Goal: Task Accomplishment & Management: Use online tool/utility

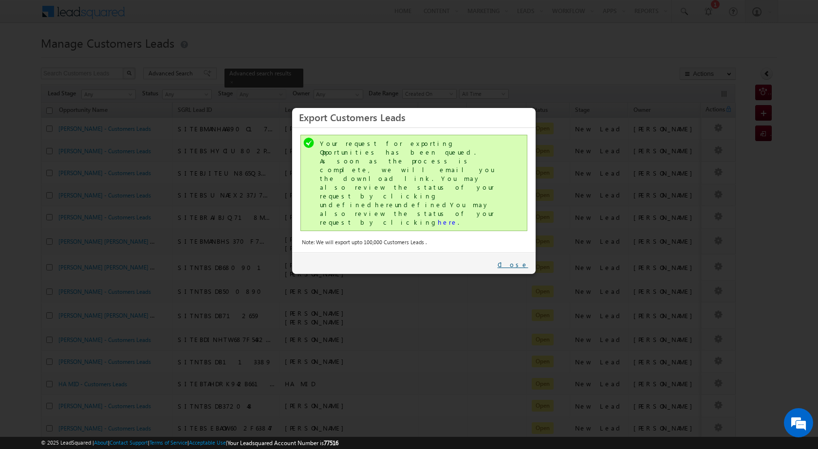
click at [523, 260] on link "Close" at bounding box center [512, 264] width 31 height 9
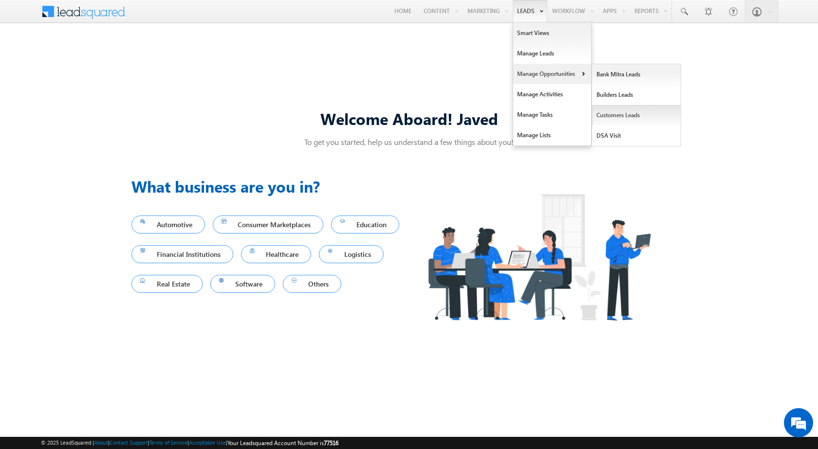
click at [636, 122] on link "Customers Leads" at bounding box center [636, 115] width 89 height 20
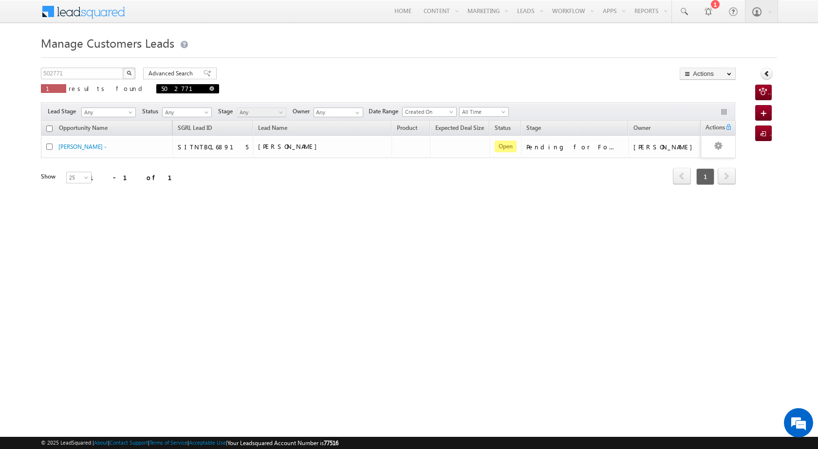
click at [209, 89] on span at bounding box center [211, 88] width 5 height 5
type input "Search Customers Leads"
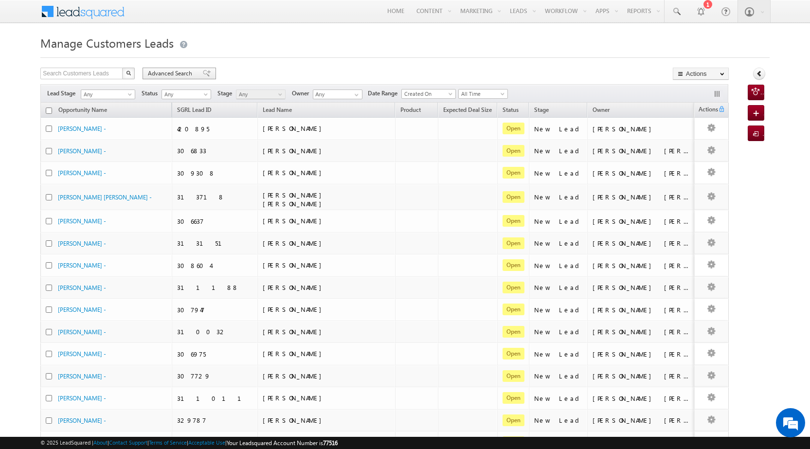
click at [177, 76] on span "Advanced Search" at bounding box center [171, 73] width 47 height 9
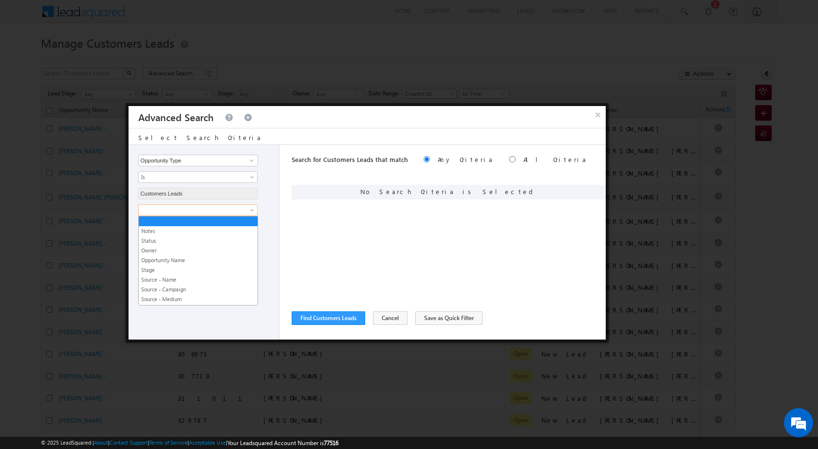
click at [218, 215] on link at bounding box center [197, 210] width 119 height 12
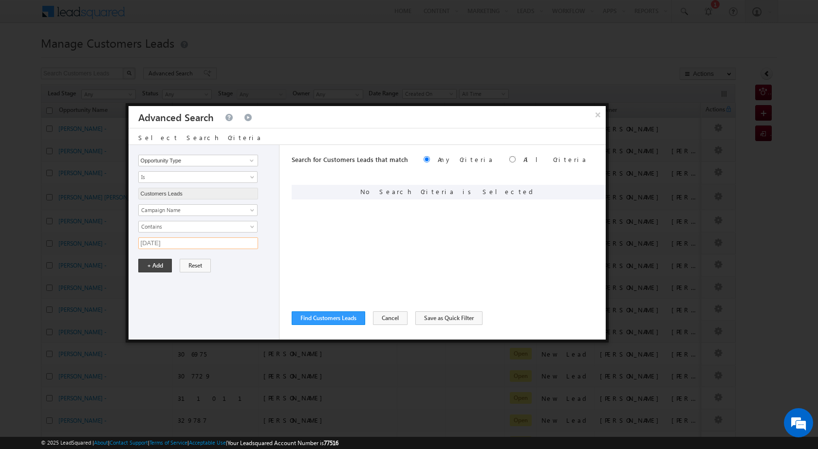
type input "03SEP25"
click at [152, 261] on button "+ Add" at bounding box center [155, 266] width 34 height 14
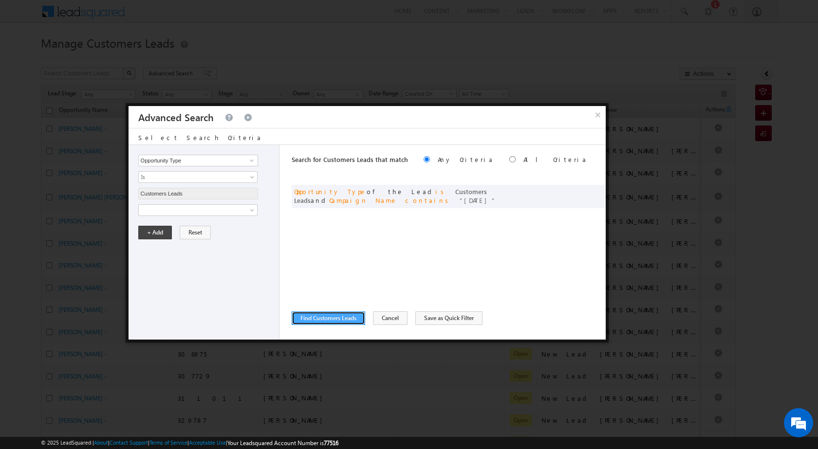
click at [336, 320] on button "Find Customers Leads" at bounding box center [328, 318] width 73 height 14
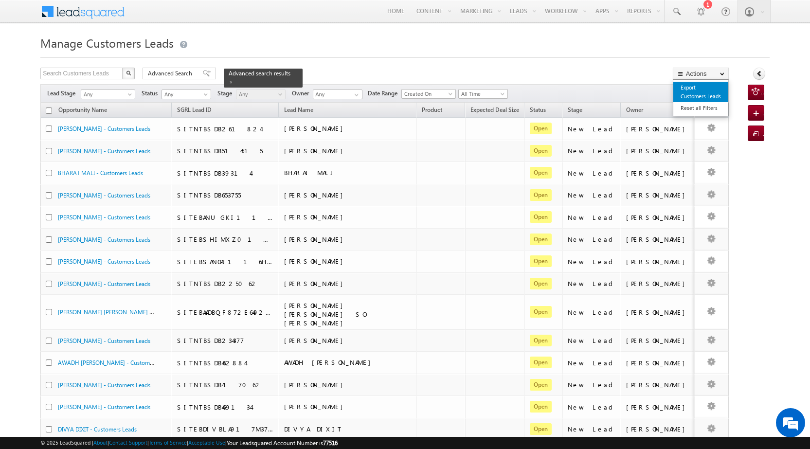
click at [693, 90] on link "Export Customers Leads" at bounding box center [701, 92] width 55 height 20
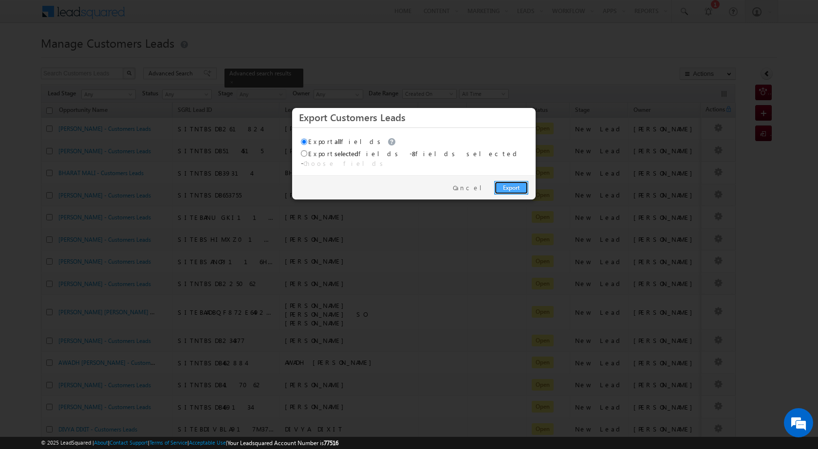
click at [513, 187] on link "Export" at bounding box center [511, 188] width 34 height 14
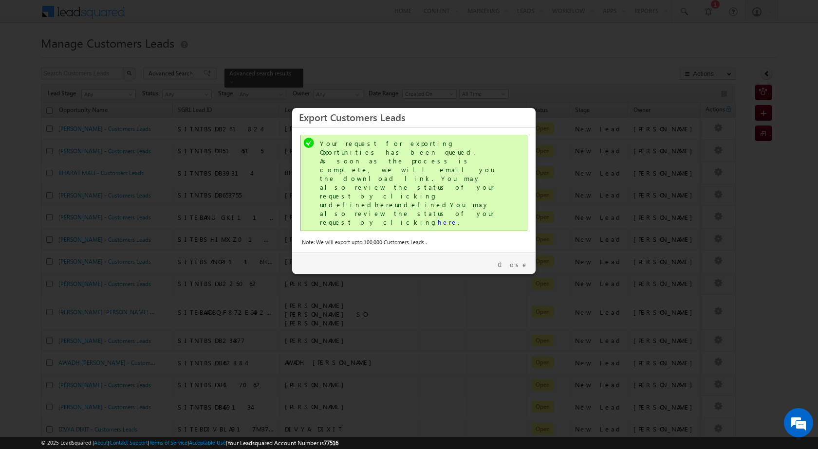
click at [380, 172] on div "Your request for exporting Opportunities has been queued. As soon as the proces…" at bounding box center [415, 183] width 190 height 88
click at [438, 218] on link "here" at bounding box center [448, 222] width 20 height 8
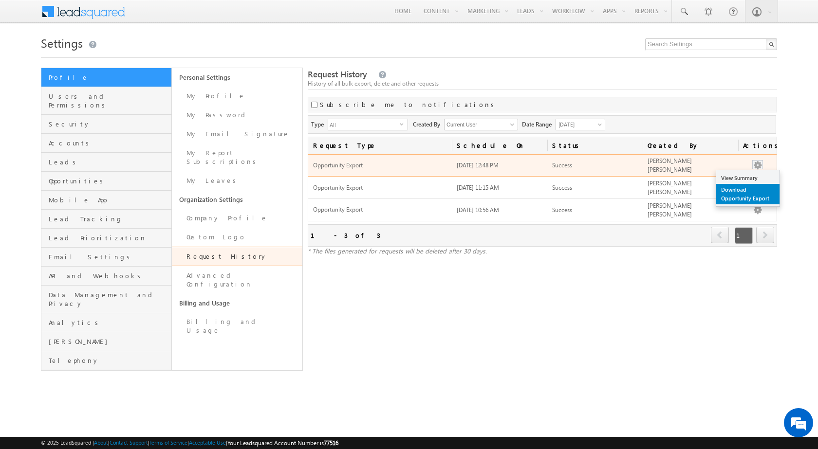
click at [761, 188] on link "Download Opportunity Export" at bounding box center [747, 194] width 63 height 20
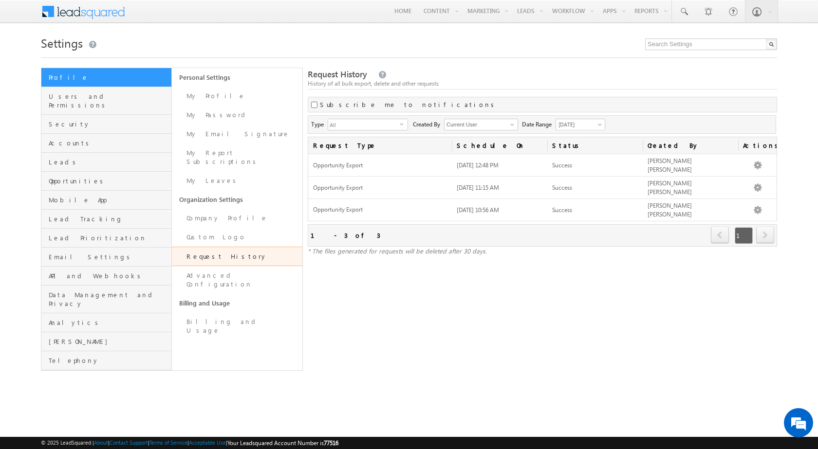
click at [470, 60] on div "Settings Profile Users and Permissions Security Accounts Leads Opportunities Mo…" at bounding box center [409, 202] width 736 height 338
